Goal: Complete application form

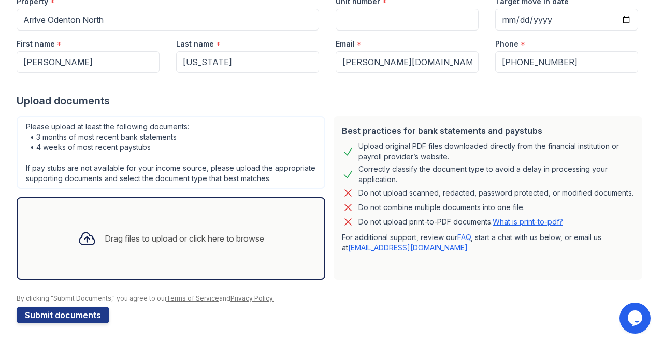
click at [182, 230] on div "Drag files to upload or click here to browse" at bounding box center [170, 238] width 203 height 35
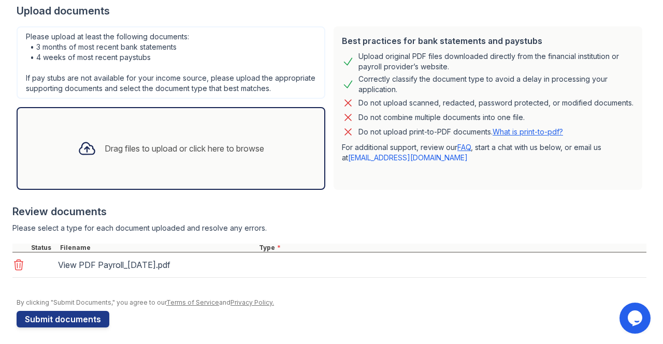
scroll to position [221, 0]
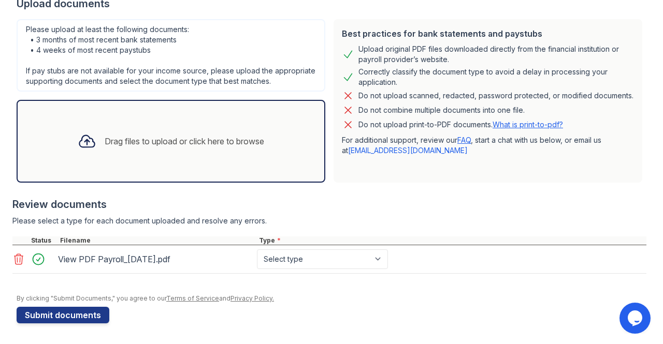
click at [194, 159] on div "Drag files to upload or click here to browse" at bounding box center [170, 141] width 203 height 35
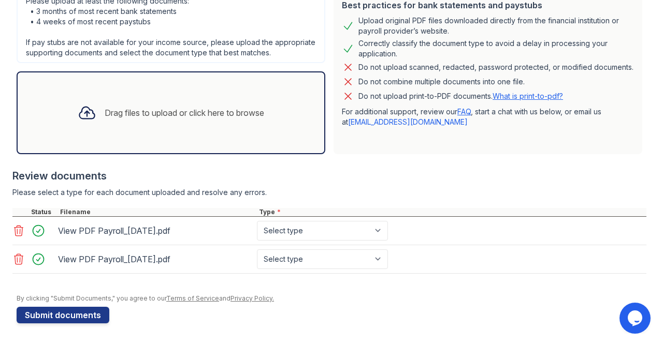
scroll to position [252, 0]
click at [361, 237] on select "Select type Paystub Bank Statement Offer Letter Tax Documents Benefit Award Let…" at bounding box center [322, 231] width 131 height 20
select select "paystub"
click at [257, 222] on select "Select type Paystub Bank Statement Offer Letter Tax Documents Benefit Award Let…" at bounding box center [322, 231] width 131 height 20
click at [362, 257] on select "Select type Paystub Bank Statement Offer Letter Tax Documents Benefit Award Let…" at bounding box center [322, 259] width 131 height 20
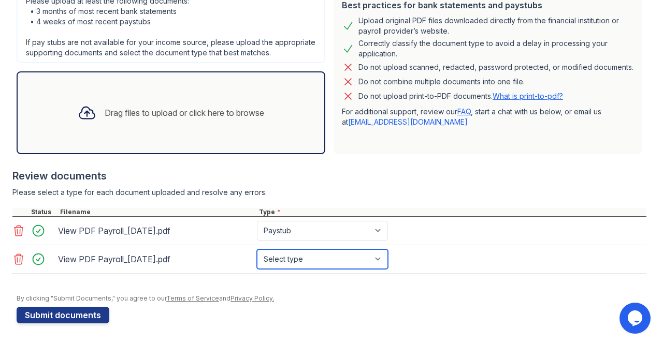
select select "paystub"
click at [257, 250] on select "Select type Paystub Bank Statement Offer Letter Tax Documents Benefit Award Let…" at bounding box center [322, 259] width 131 height 20
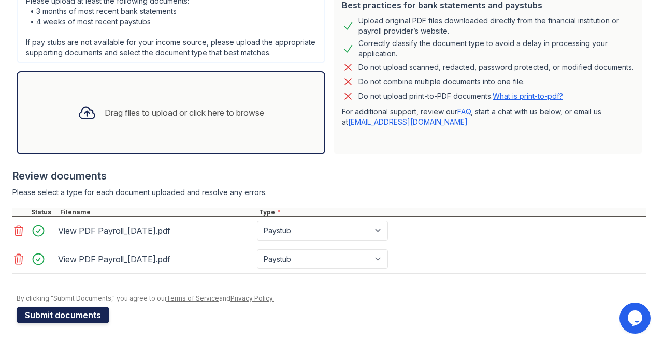
click at [47, 320] on button "Submit documents" at bounding box center [63, 315] width 93 height 17
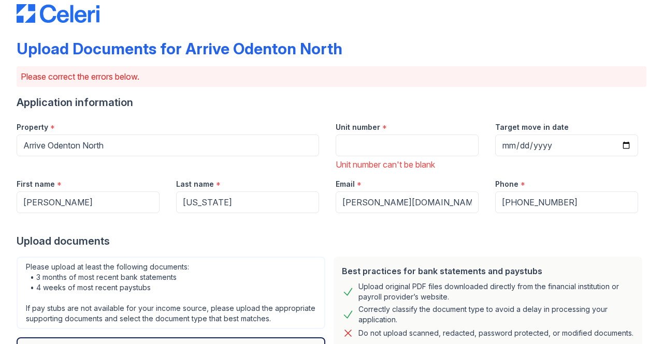
scroll to position [0, 0]
